Goal: Obtain resource: Download file/media

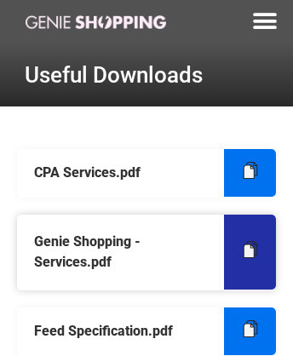
click at [250, 249] on icon at bounding box center [249, 250] width 10 height 13
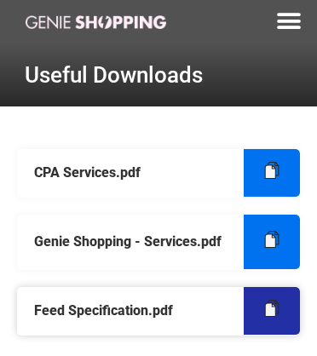
click at [271, 308] on icon at bounding box center [270, 308] width 10 height 13
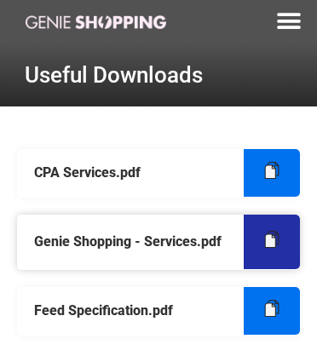
click at [271, 239] on icon at bounding box center [270, 239] width 10 height 13
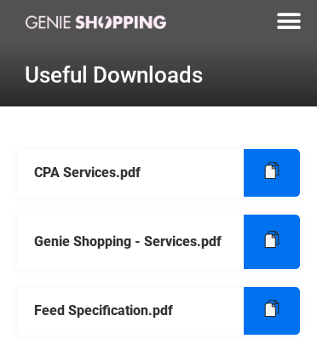
click at [95, 21] on img at bounding box center [96, 22] width 141 height 14
